Goal: Transaction & Acquisition: Purchase product/service

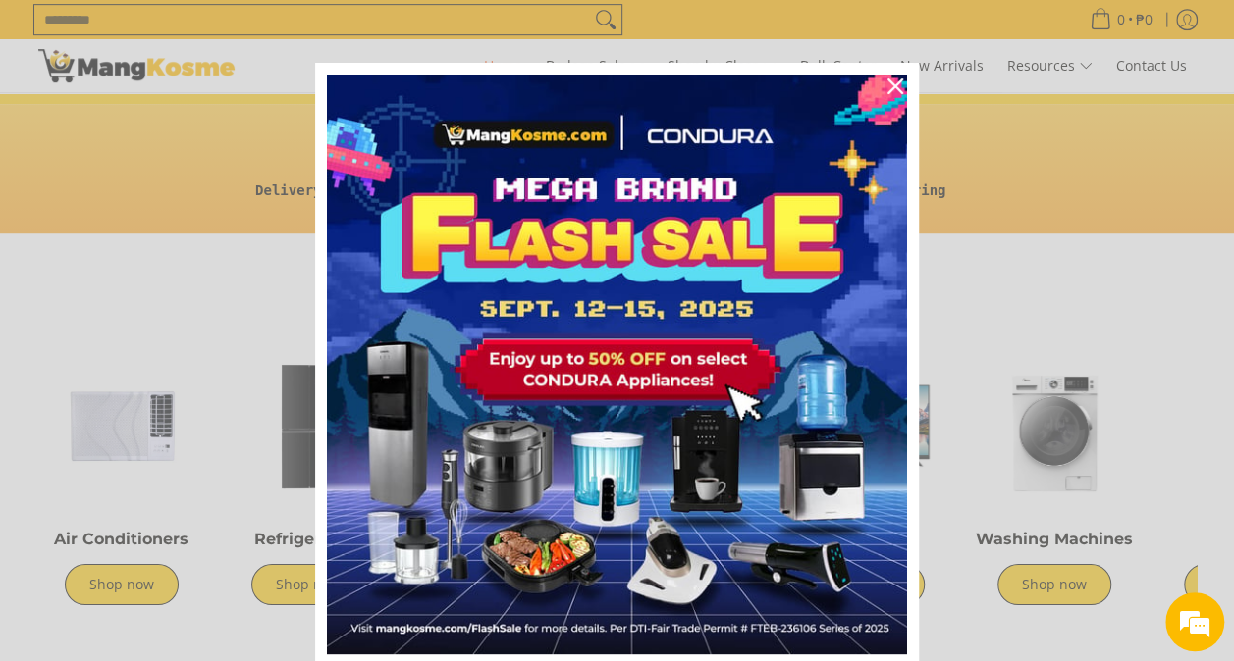
scroll to position [0, 780]
click at [964, 241] on div "Marketing offer form" at bounding box center [617, 330] width 1234 height 661
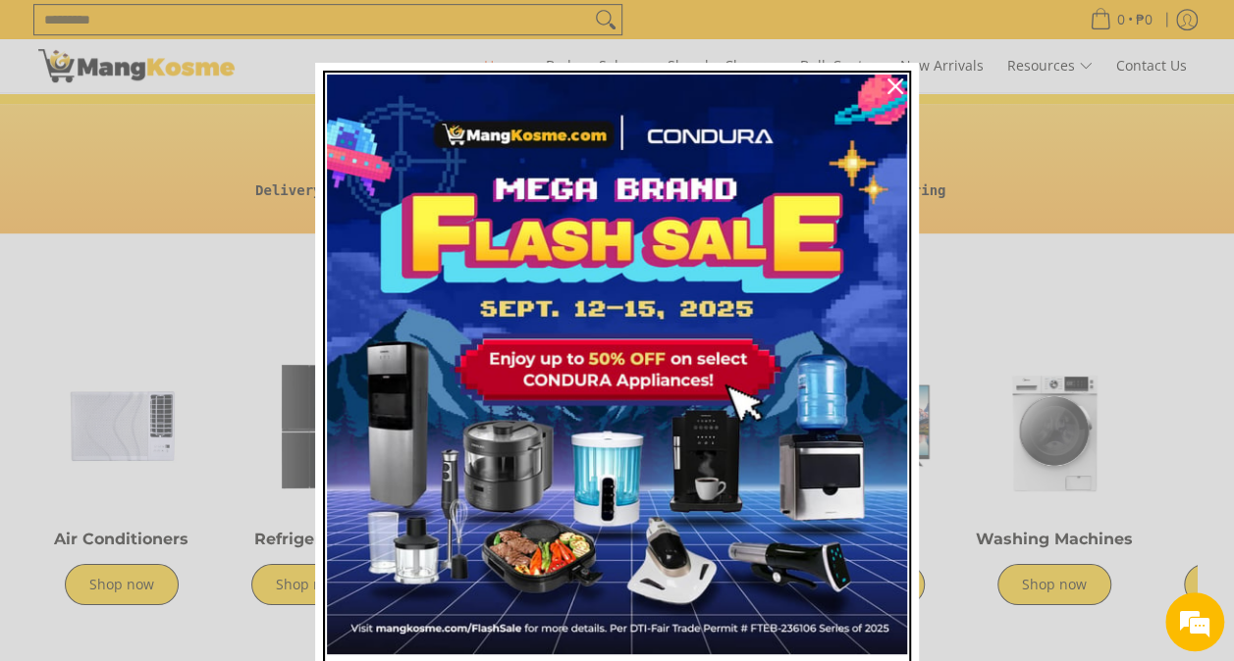
scroll to position [3, 0]
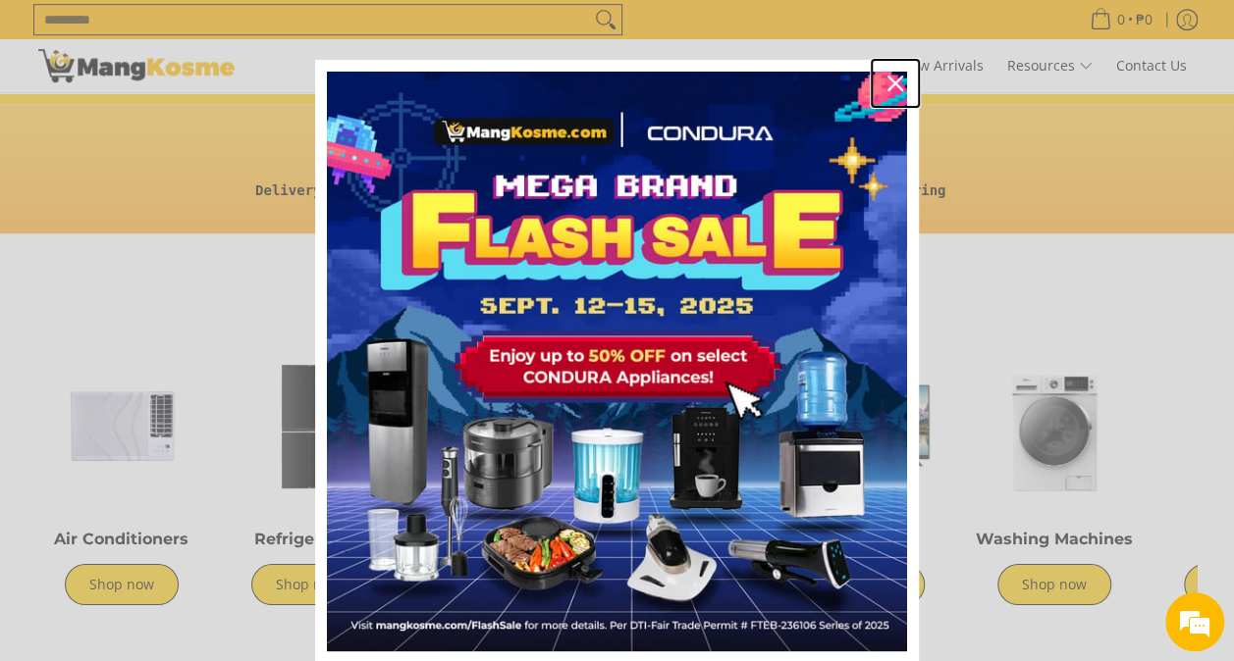
click at [883, 71] on div "Close" at bounding box center [894, 83] width 31 height 31
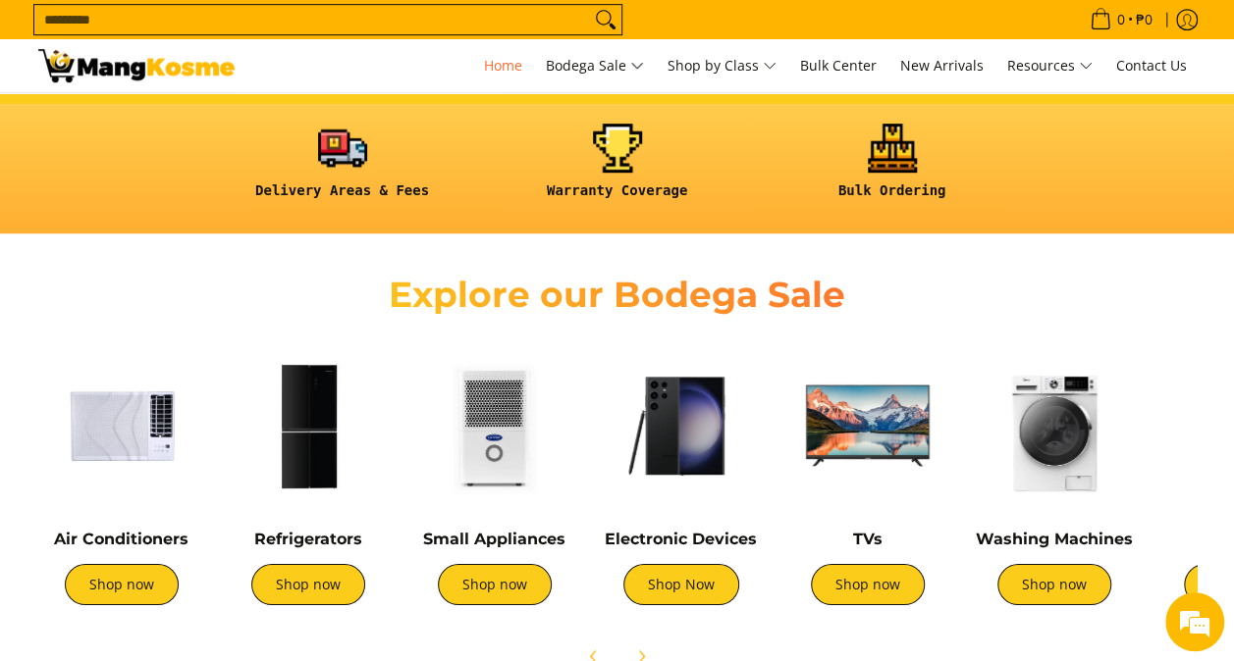
scroll to position [0, 0]
click at [513, 435] on img at bounding box center [494, 426] width 167 height 167
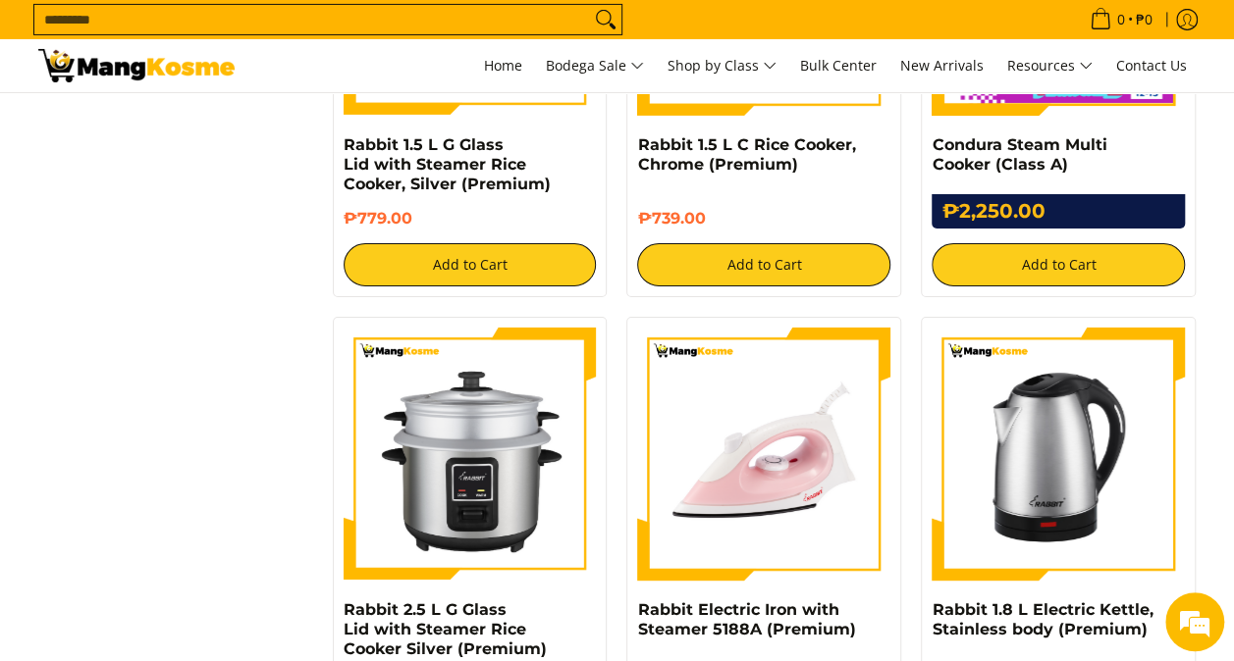
scroll to position [3430, 0]
